Goal: Browse casually: Explore the website without a specific task or goal

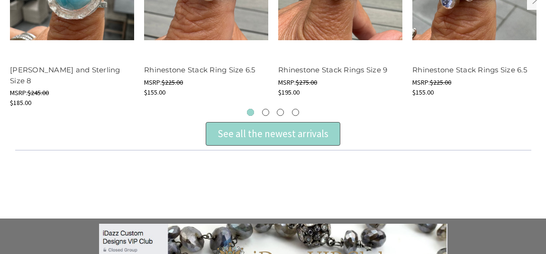
scroll to position [487, 0]
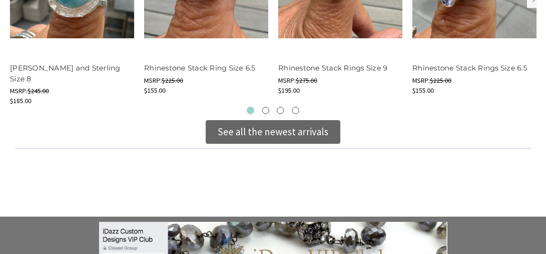
click at [253, 128] on div "See all the newest arrivals" at bounding box center [272, 132] width 111 height 15
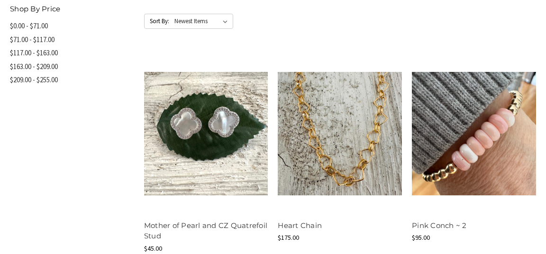
scroll to position [508, 0]
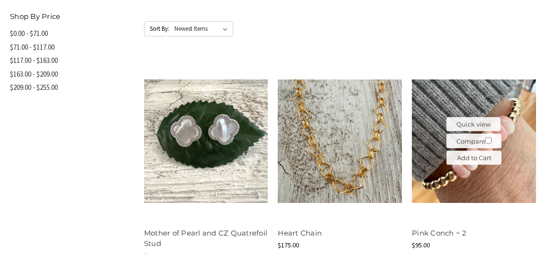
click at [437, 117] on img at bounding box center [474, 142] width 124 height 124
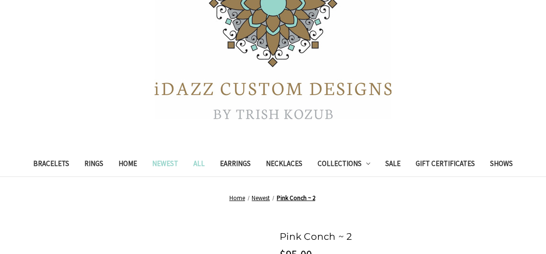
scroll to position [114, 0]
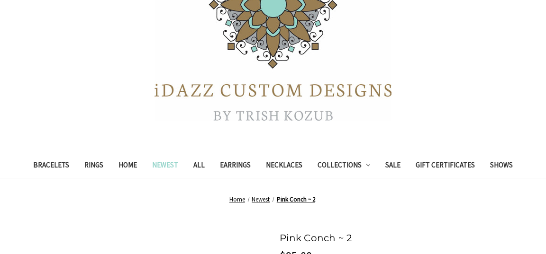
click at [162, 163] on link "Newest" at bounding box center [164, 166] width 41 height 23
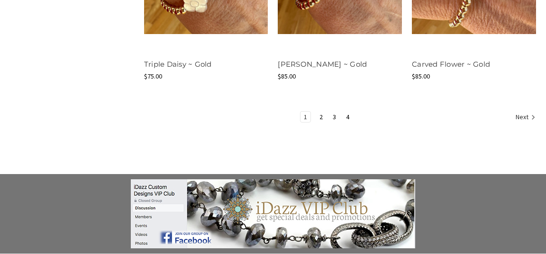
scroll to position [1327, 0]
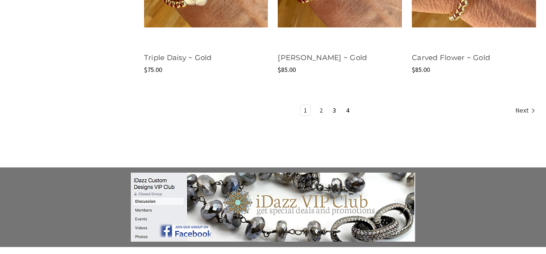
click at [319, 114] on link "2" at bounding box center [321, 110] width 10 height 10
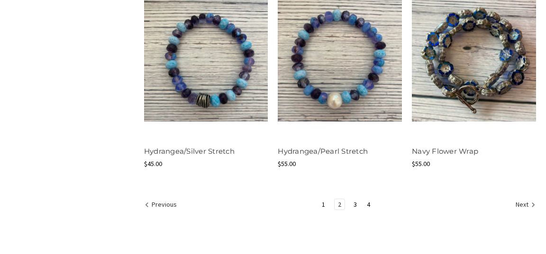
scroll to position [1221, 0]
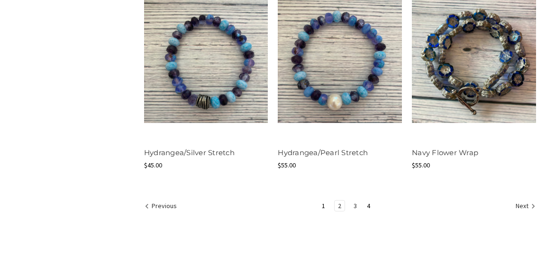
click at [352, 210] on link "3" at bounding box center [355, 206] width 10 height 10
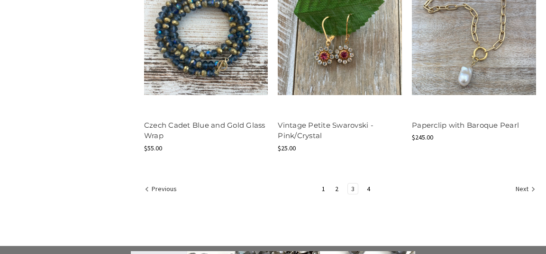
scroll to position [1268, 0]
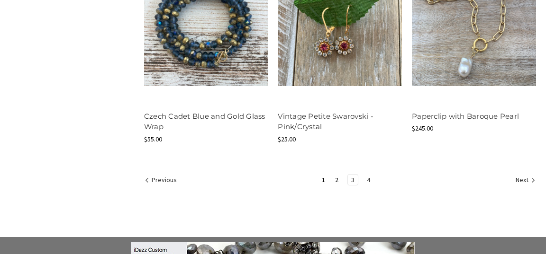
click at [367, 175] on link "4" at bounding box center [368, 180] width 10 height 10
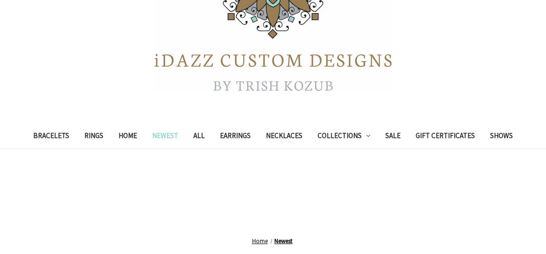
scroll to position [224, 0]
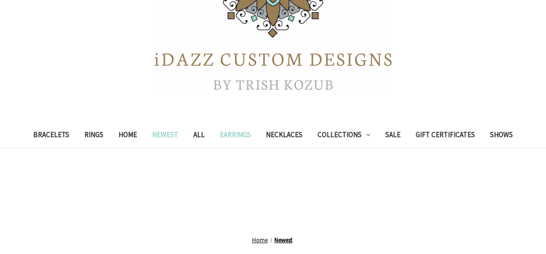
click at [241, 134] on link "Earrings" at bounding box center [235, 136] width 46 height 23
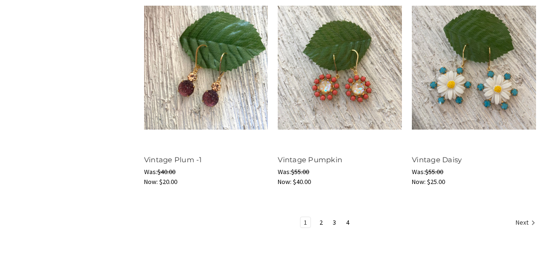
scroll to position [1186, 0]
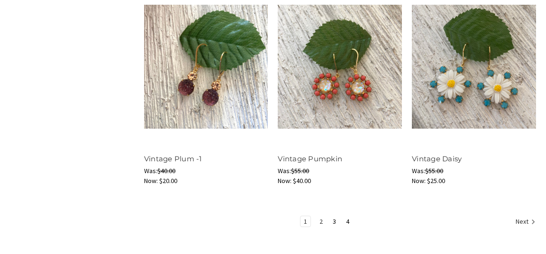
click at [321, 227] on link "2" at bounding box center [321, 221] width 10 height 10
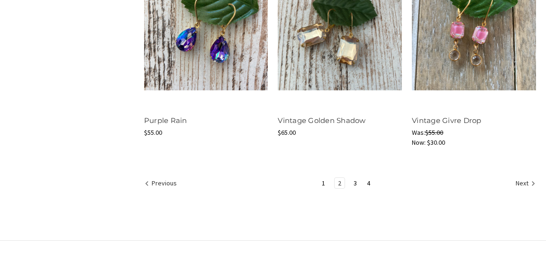
scroll to position [1237, 0]
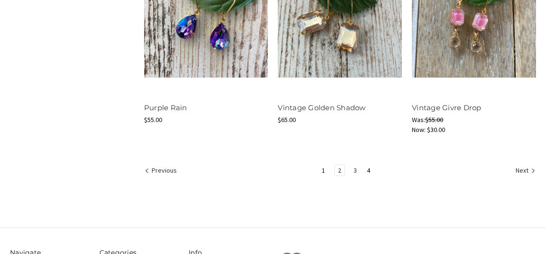
click at [355, 176] on link "3" at bounding box center [355, 170] width 10 height 10
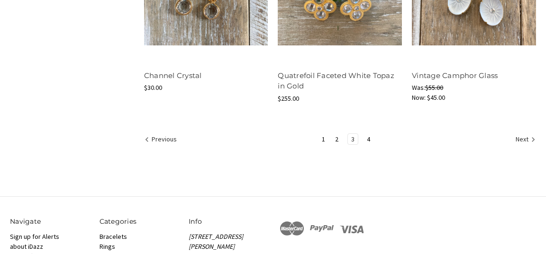
scroll to position [1273, 0]
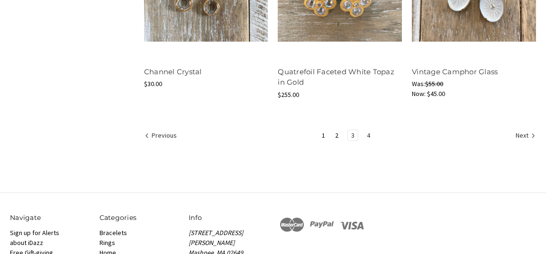
click at [368, 141] on link "4" at bounding box center [368, 135] width 10 height 10
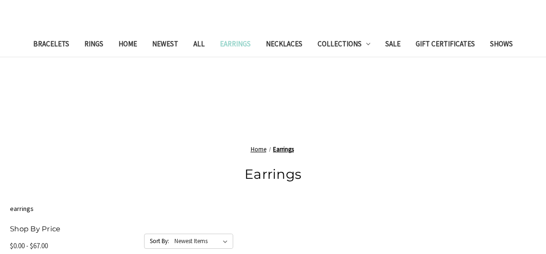
scroll to position [230, 0]
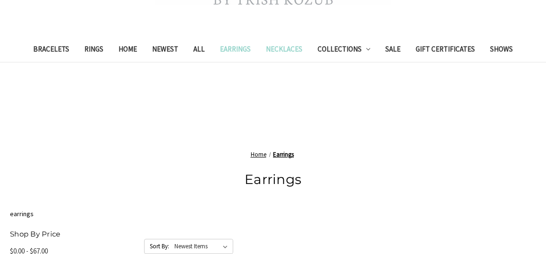
click at [297, 49] on link "Necklaces" at bounding box center [284, 50] width 52 height 23
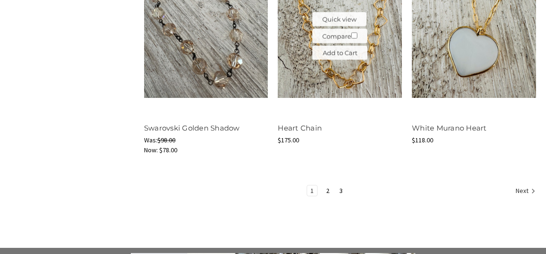
scroll to position [1304, 0]
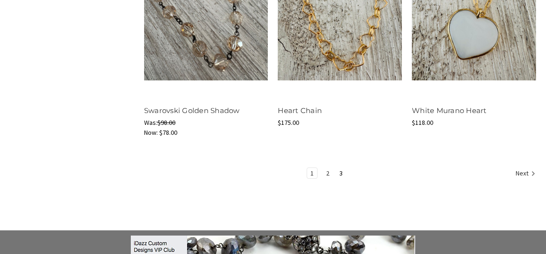
click at [326, 179] on link "2" at bounding box center [328, 173] width 10 height 10
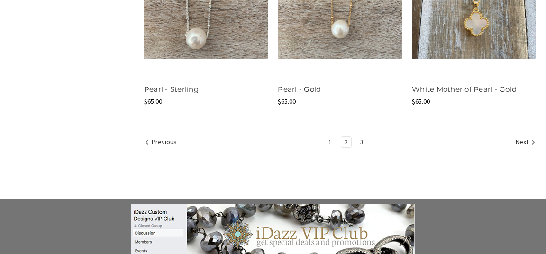
scroll to position [1307, 0]
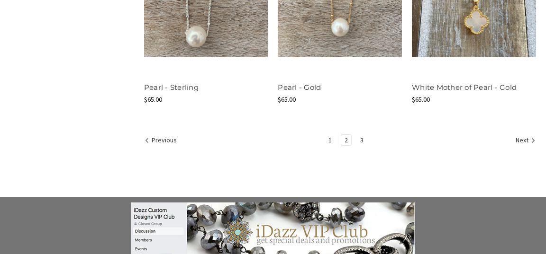
click at [361, 145] on link "3" at bounding box center [362, 140] width 10 height 10
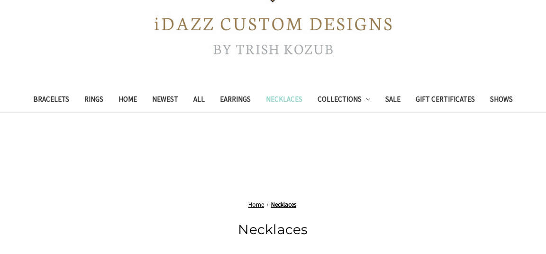
scroll to position [260, 0]
click at [359, 97] on link "Collections" at bounding box center [344, 100] width 68 height 23
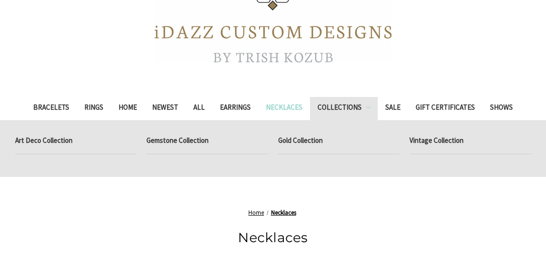
scroll to position [319, 0]
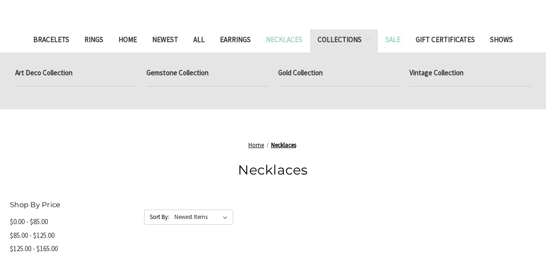
click at [392, 39] on link "Sale" at bounding box center [392, 40] width 30 height 23
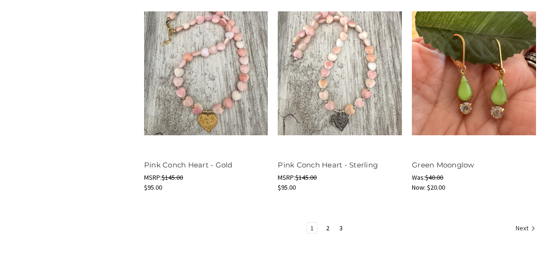
scroll to position [1271, 0]
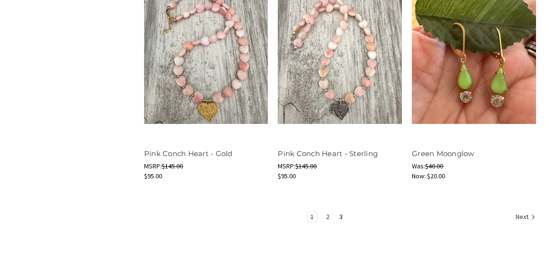
click at [330, 213] on link "2" at bounding box center [328, 217] width 10 height 10
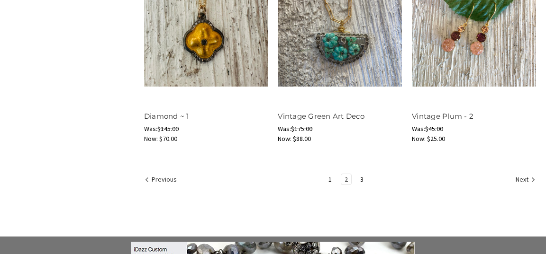
scroll to position [1289, 0]
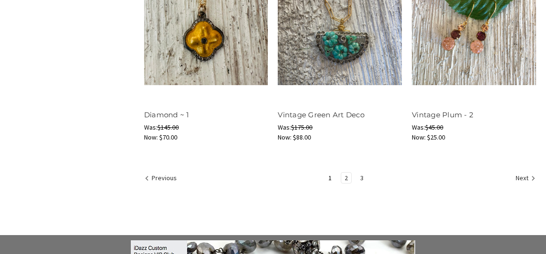
click at [360, 183] on link "3" at bounding box center [362, 178] width 10 height 10
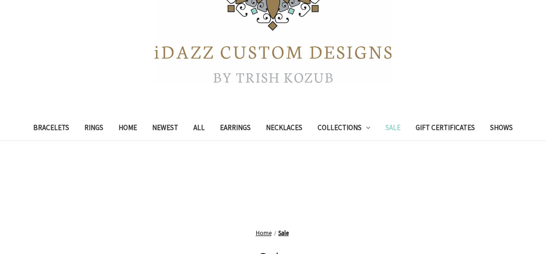
scroll to position [231, 0]
click at [493, 132] on link "Shows" at bounding box center [501, 128] width 38 height 23
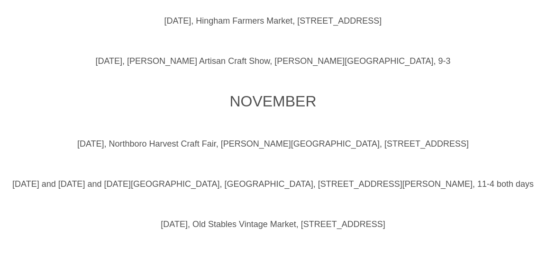
scroll to position [535, 0]
